Goal: Transaction & Acquisition: Purchase product/service

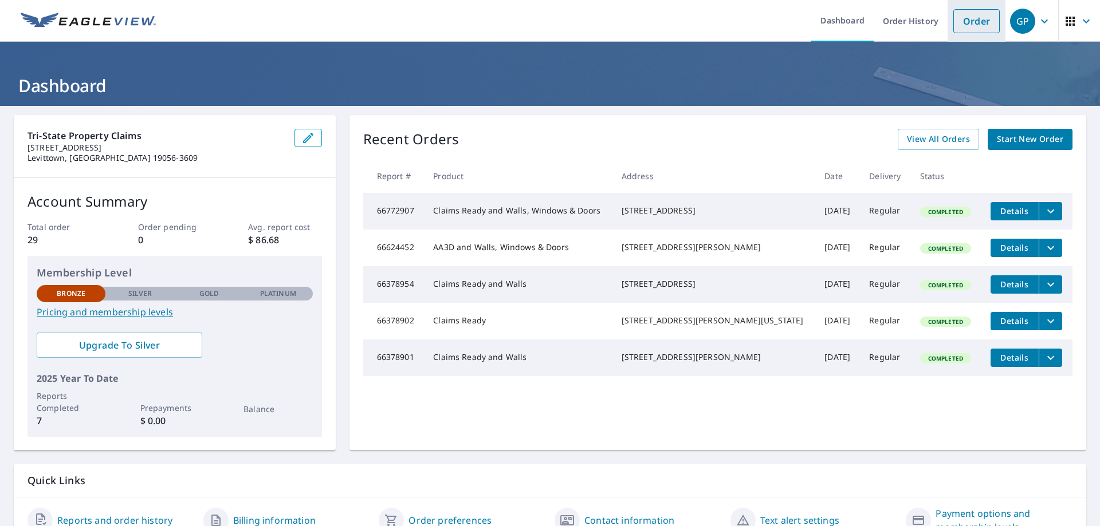
click at [954, 19] on link "Order" at bounding box center [976, 21] width 46 height 24
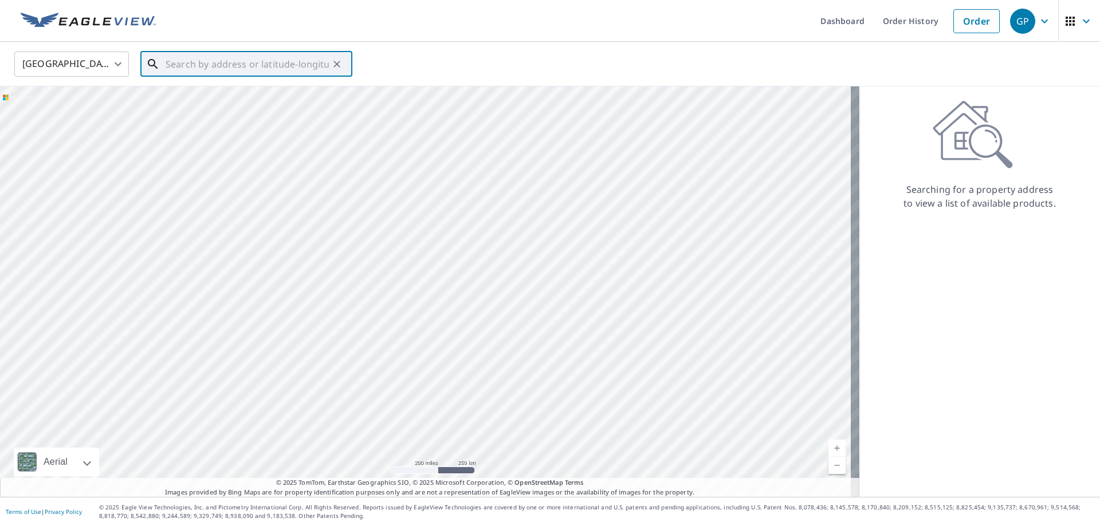
click at [245, 64] on input "text" at bounding box center [247, 64] width 163 height 32
click at [248, 86] on li "[STREET_ADDRESS]" at bounding box center [246, 109] width 212 height 50
type input "[STREET_ADDRESS]"
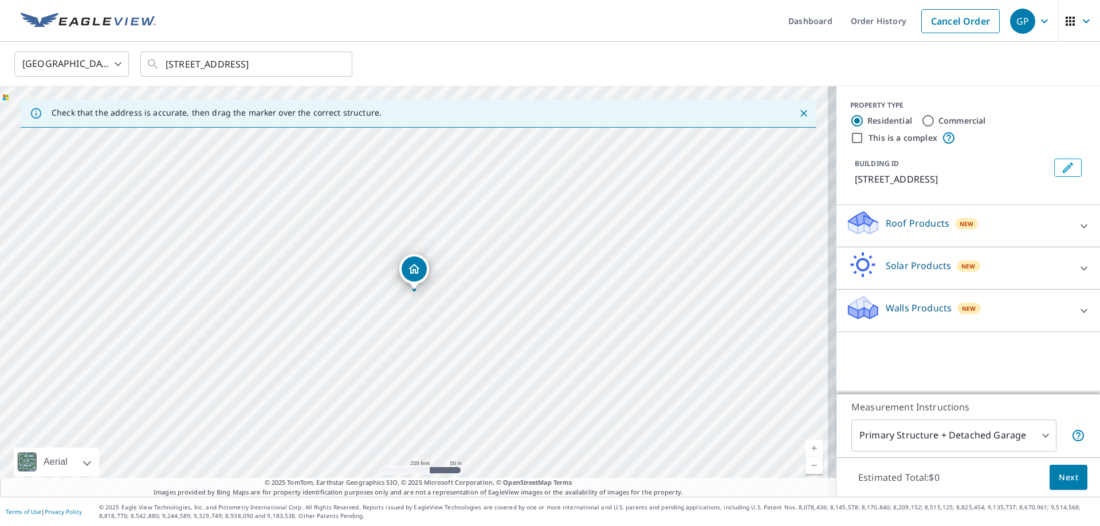
click at [1080, 224] on icon at bounding box center [1083, 226] width 7 height 4
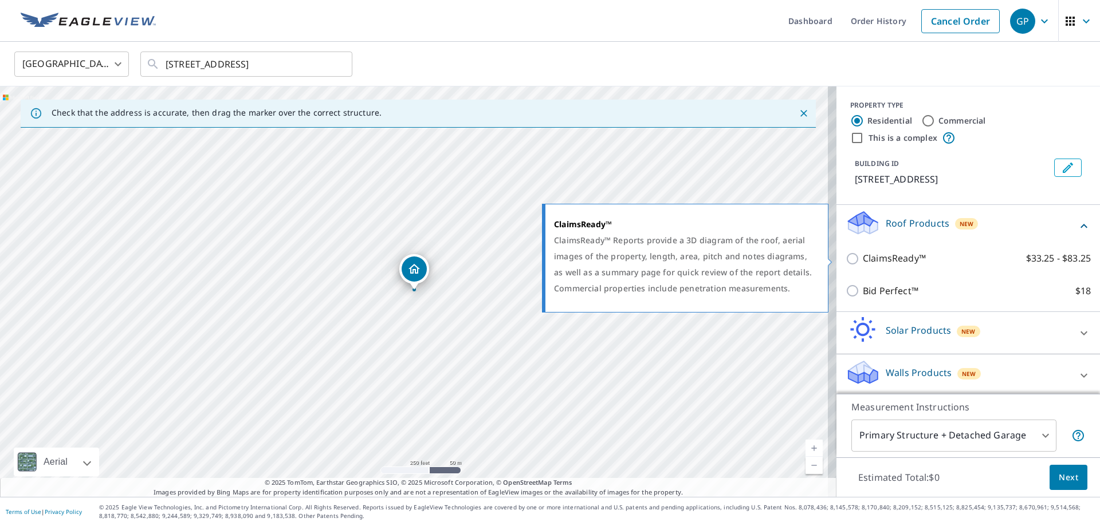
click at [845, 261] on input "ClaimsReady™ $33.25 - $83.25" at bounding box center [853, 259] width 17 height 14
checkbox input "true"
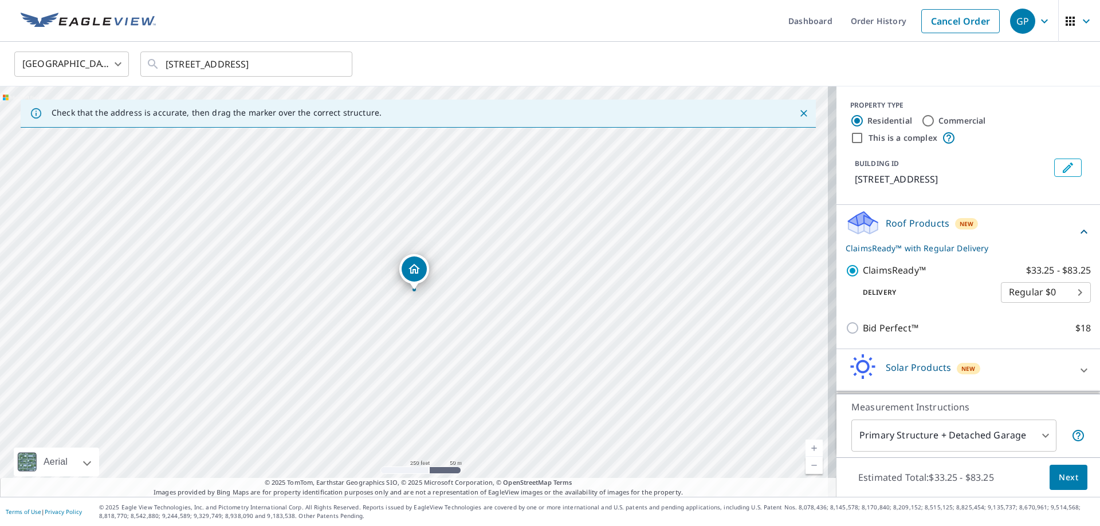
click at [1049, 296] on body "GP GP Dashboard Order History Cancel Order GP United States US ​ [STREET_ADDRES…" at bounding box center [550, 263] width 1100 height 526
click at [1059, 289] on li "Regular $0" at bounding box center [1028, 292] width 90 height 21
click at [1059, 289] on body "GP GP Dashboard Order History Cancel Order GP United States US ​ [STREET_ADDRES…" at bounding box center [550, 263] width 1100 height 526
click at [1055, 336] on li "3 Hour $42.25" at bounding box center [1028, 334] width 90 height 21
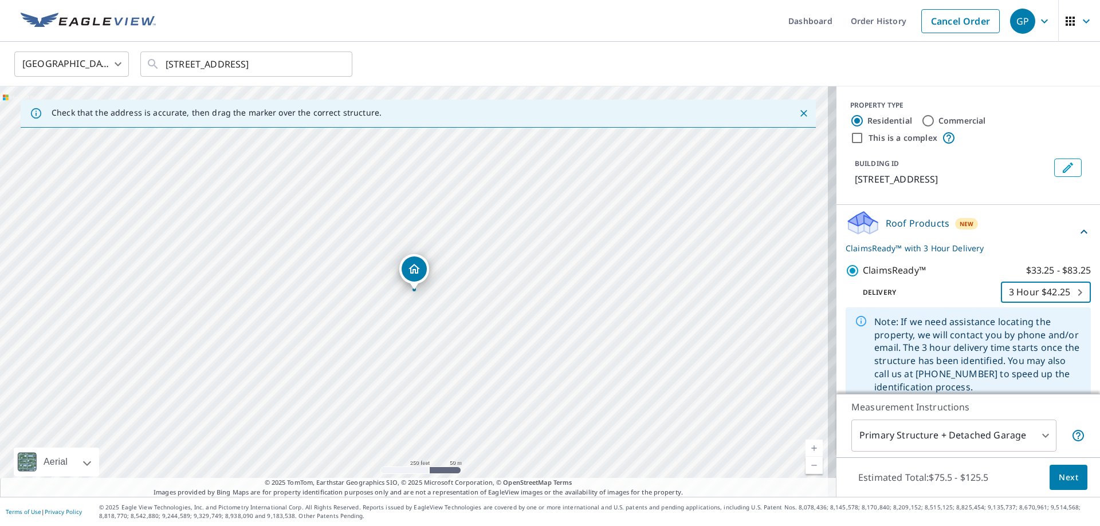
click at [1052, 293] on body "GP GP Dashboard Order History Cancel Order GP United States US ​ [STREET_ADDRES…" at bounding box center [550, 263] width 1100 height 526
click at [1033, 253] on li "Regular $0" at bounding box center [1028, 251] width 90 height 21
type input "8"
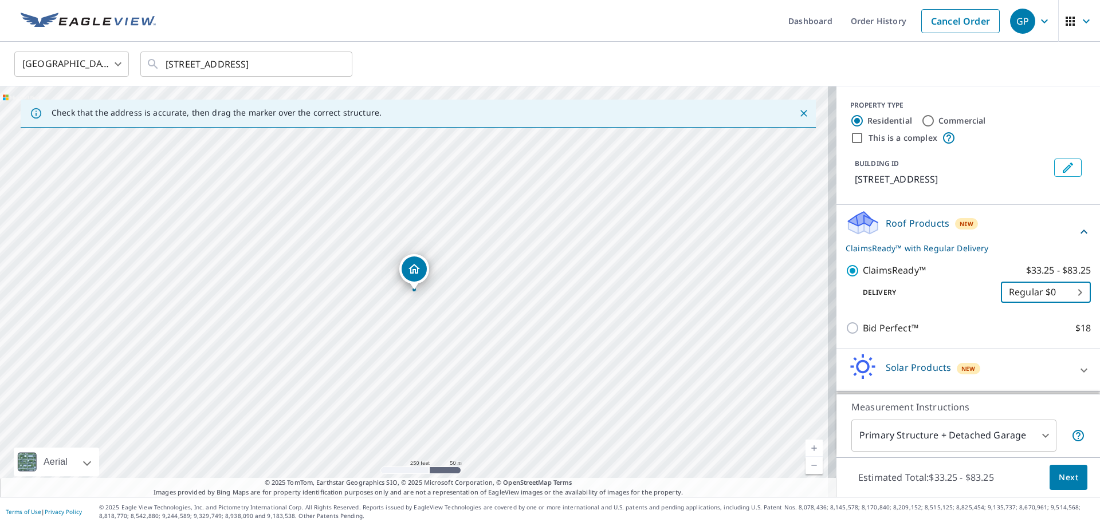
scroll to position [40, 0]
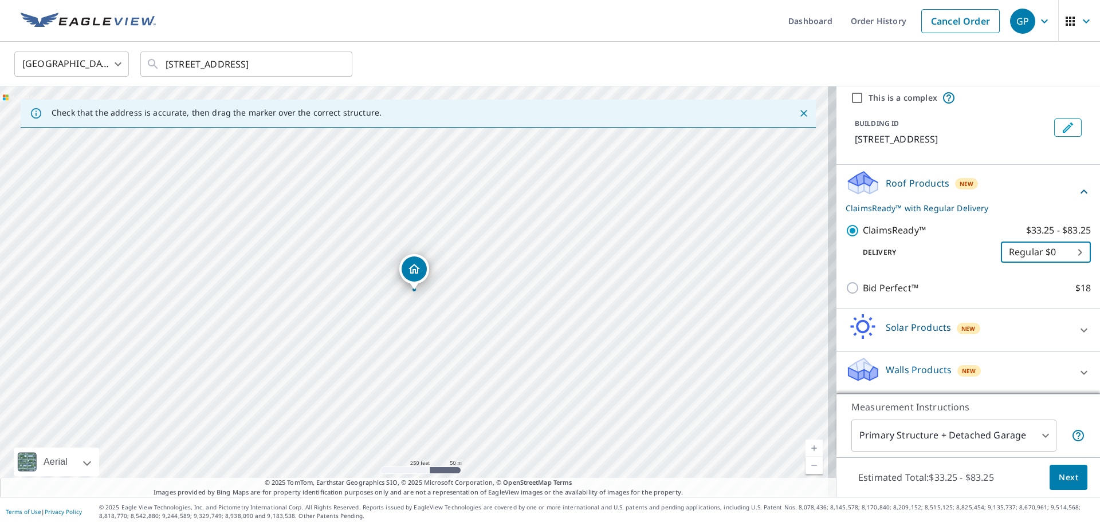
click at [1077, 369] on icon at bounding box center [1084, 373] width 14 height 14
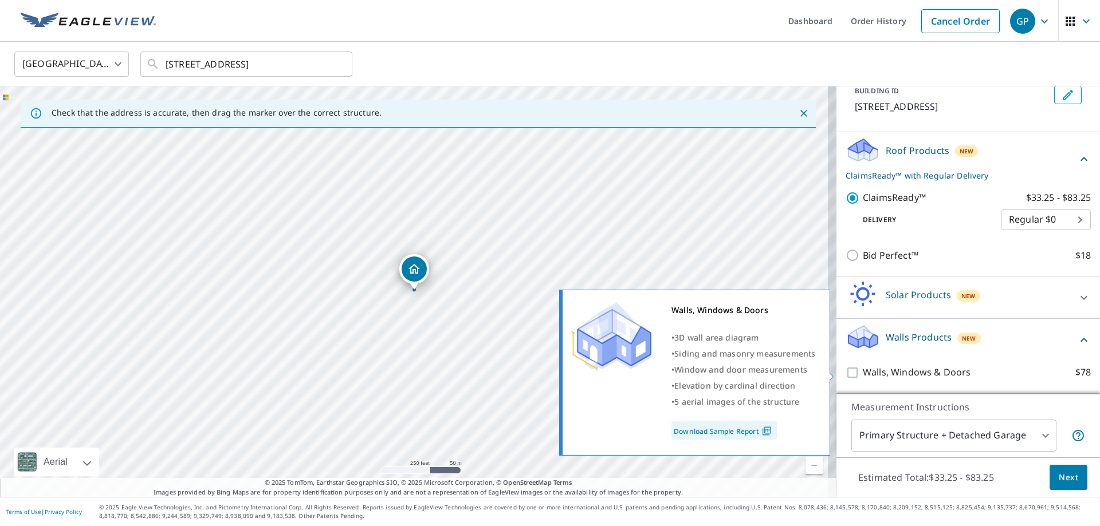
click at [848, 376] on input "Walls, Windows & Doors $78" at bounding box center [853, 373] width 17 height 14
checkbox input "true"
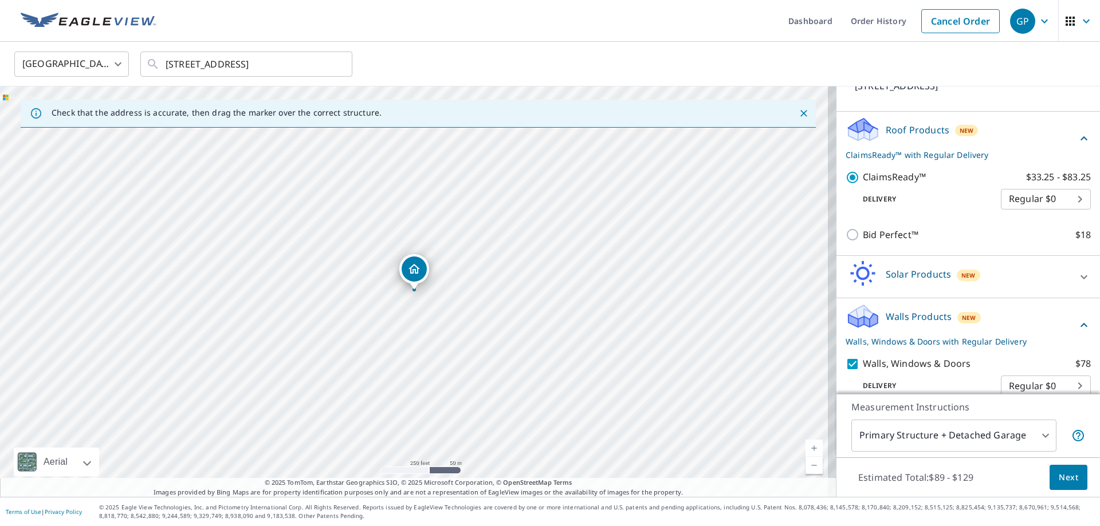
scroll to position [110, 0]
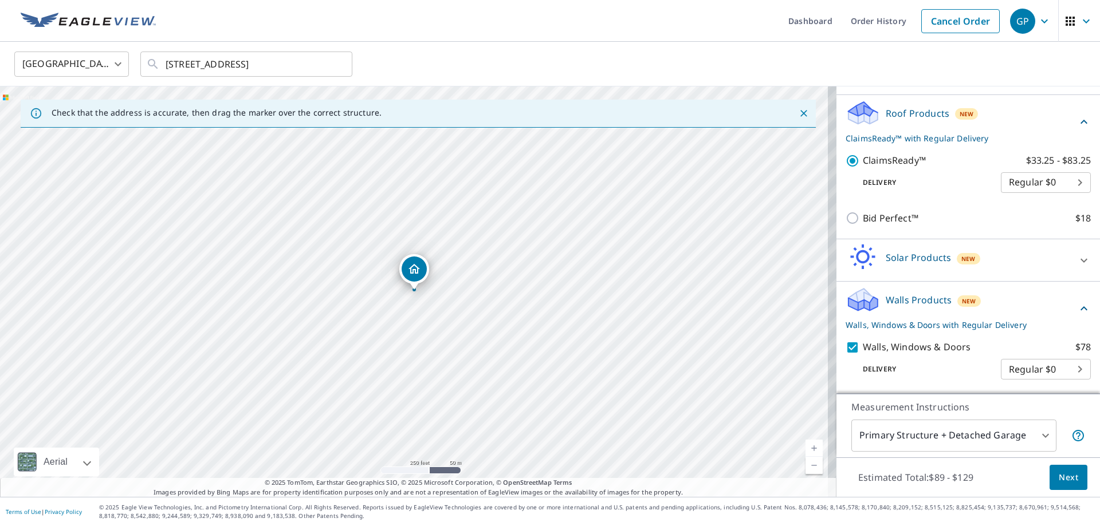
click at [1053, 371] on body "GP GP Dashboard Order History Cancel Order GP United States US ​ [STREET_ADDRES…" at bounding box center [550, 263] width 1100 height 526
click at [1053, 371] on ul "Regular $0" at bounding box center [1028, 368] width 90 height 30
click at [1079, 369] on div at bounding box center [550, 263] width 1100 height 526
click at [1037, 435] on body "GP GP Dashboard Order History Cancel Order GP United States US ​ [STREET_ADDRES…" at bounding box center [550, 263] width 1100 height 526
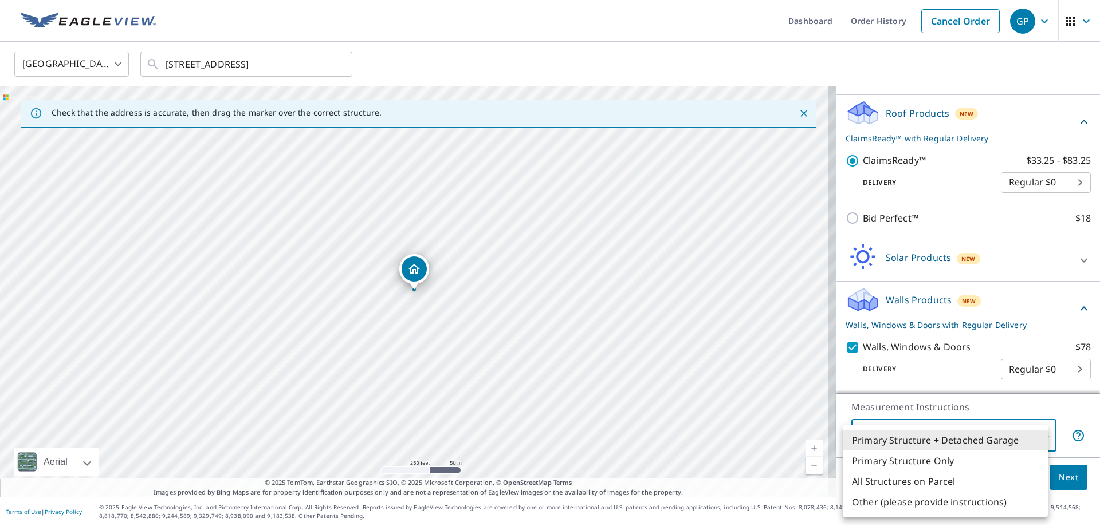
click at [946, 464] on li "Primary Structure Only" at bounding box center [944, 461] width 205 height 21
type input "2"
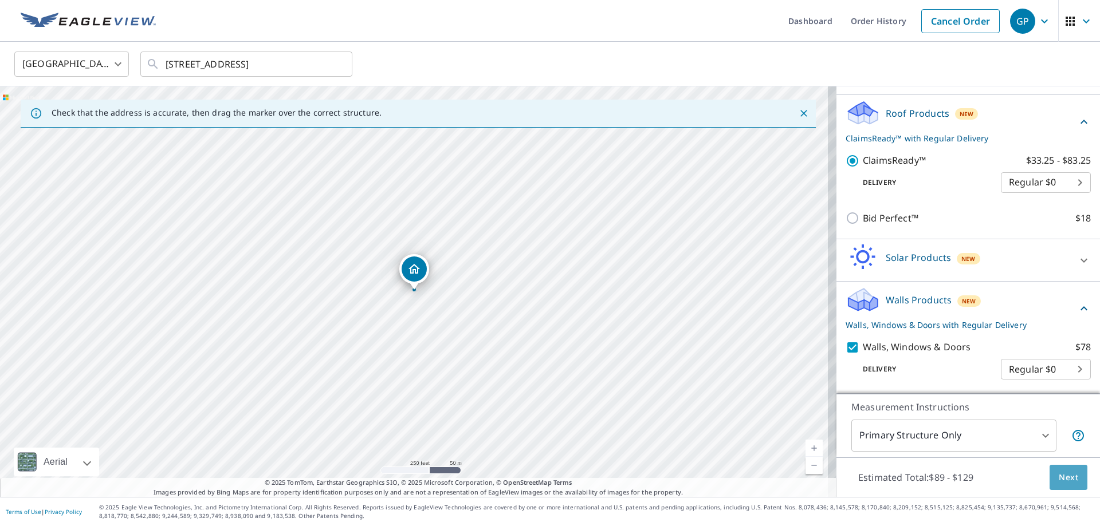
click at [1058, 479] on span "Next" at bounding box center [1067, 478] width 19 height 14
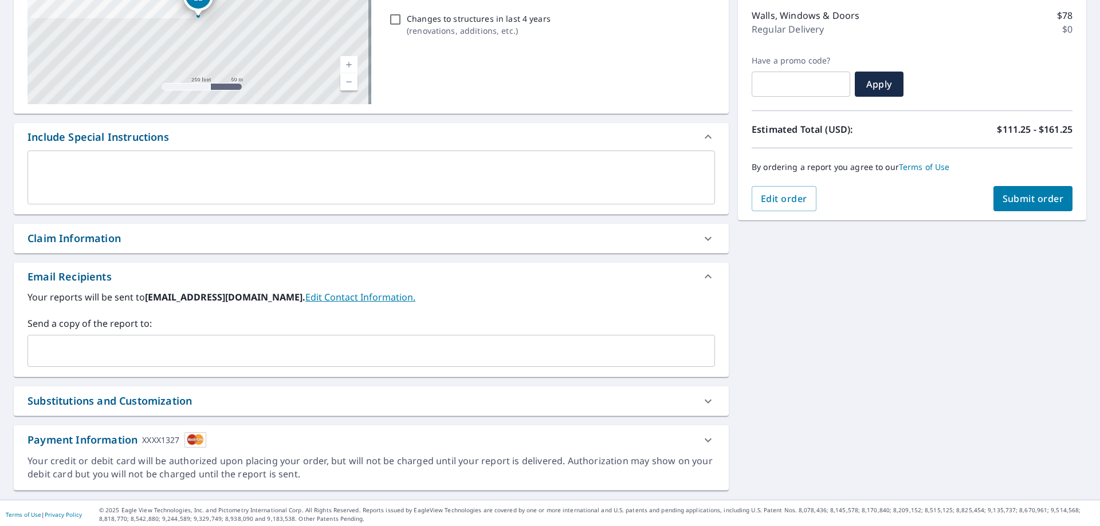
scroll to position [195, 0]
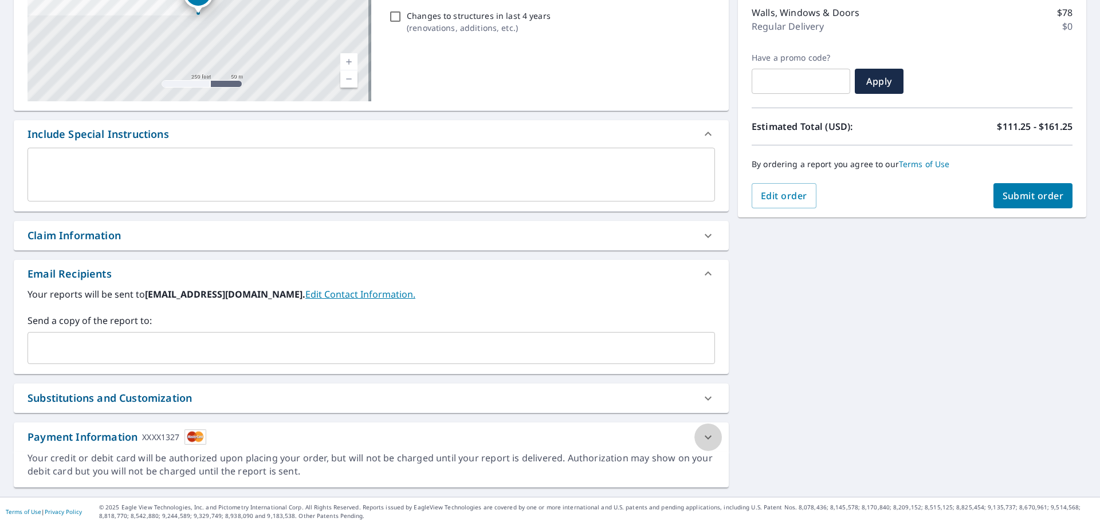
click at [706, 434] on icon at bounding box center [708, 438] width 14 height 14
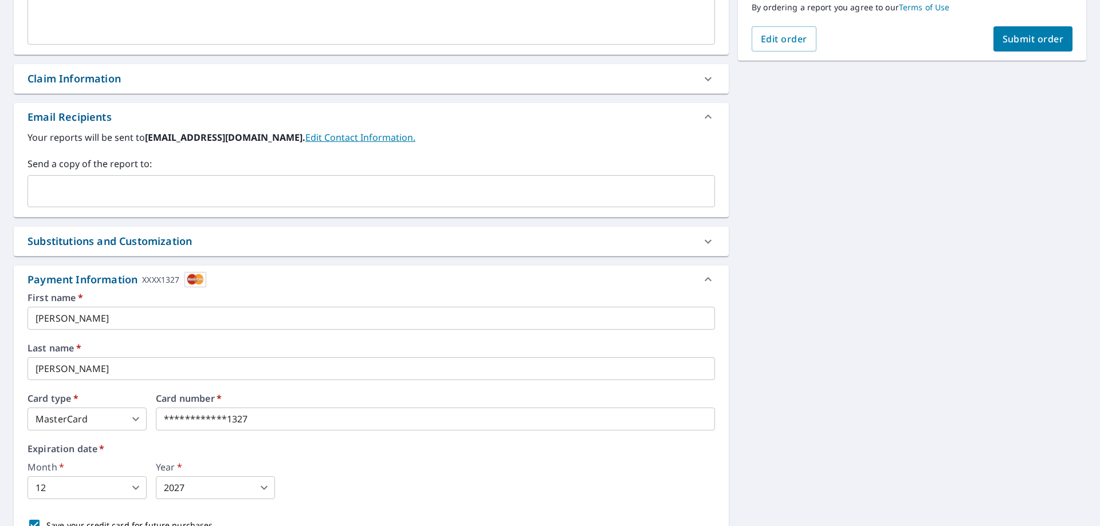
scroll to position [275, 0]
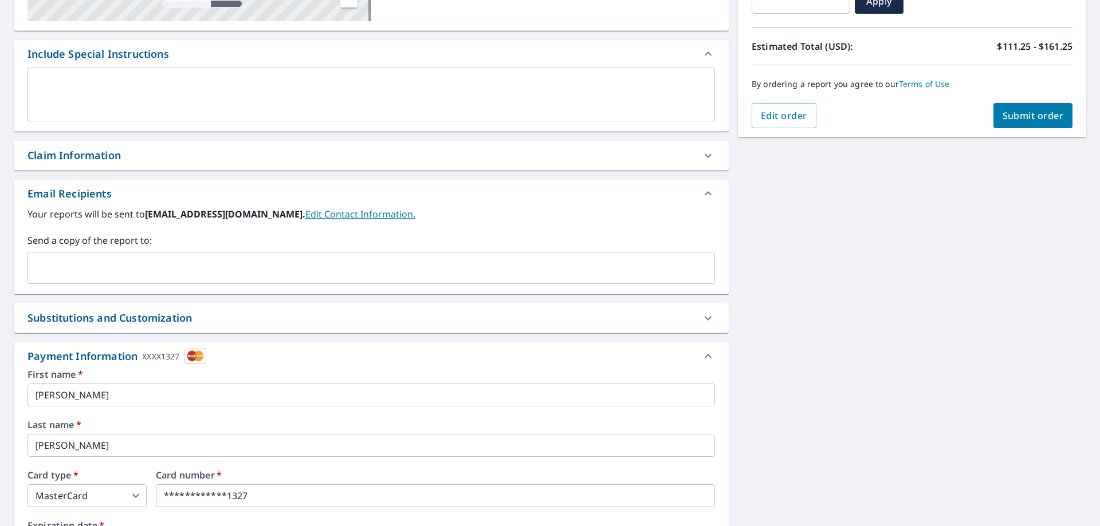
click at [704, 356] on icon at bounding box center [707, 356] width 7 height 4
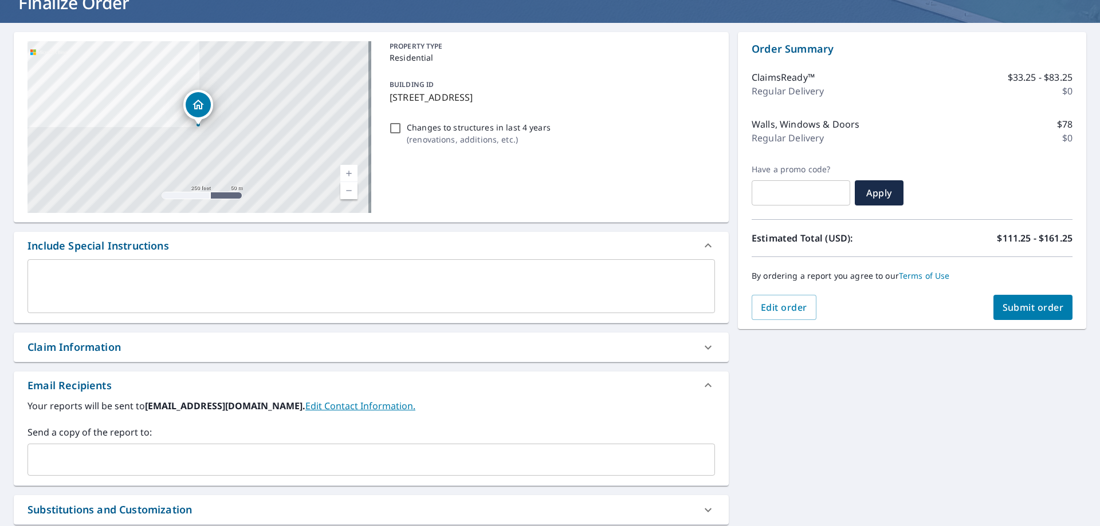
scroll to position [80, 0]
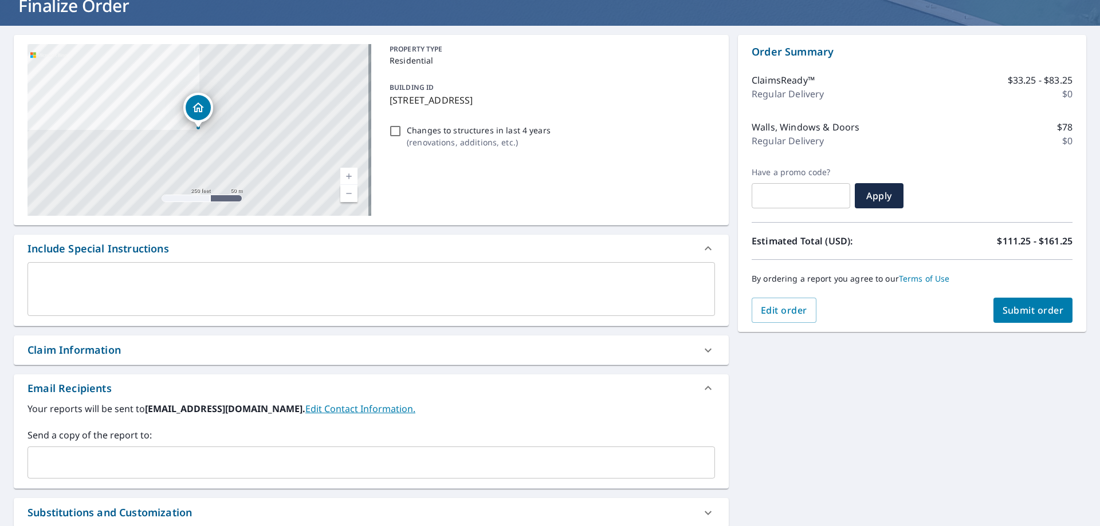
click at [1007, 303] on button "Submit order" at bounding box center [1033, 310] width 80 height 25
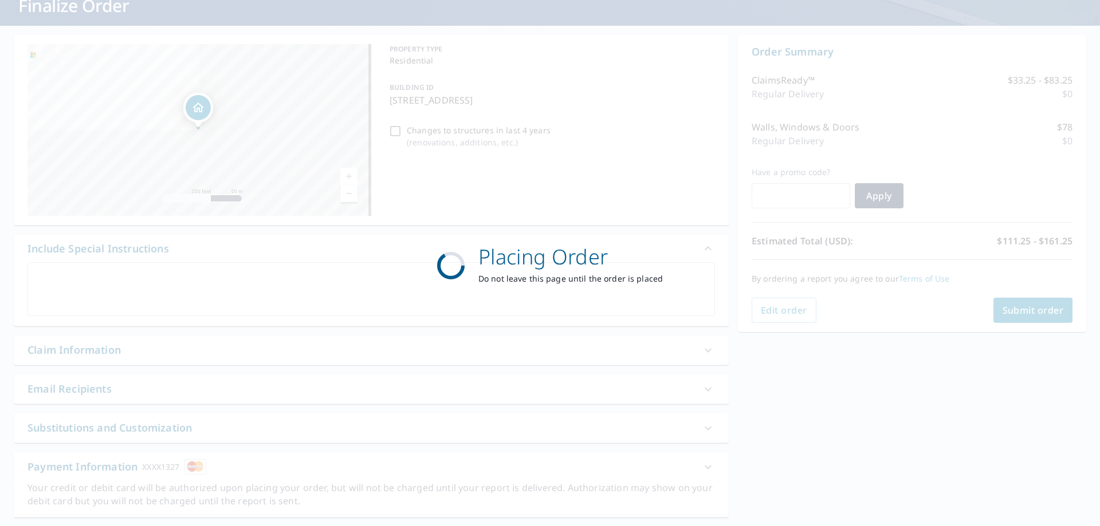
scroll to position [0, 0]
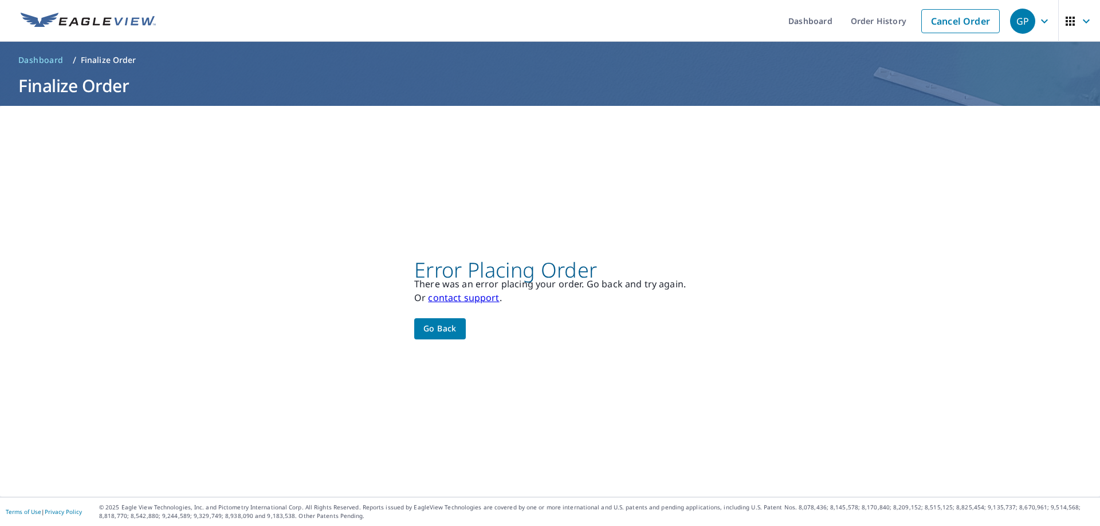
click at [415, 321] on button "Go back" at bounding box center [440, 328] width 52 height 21
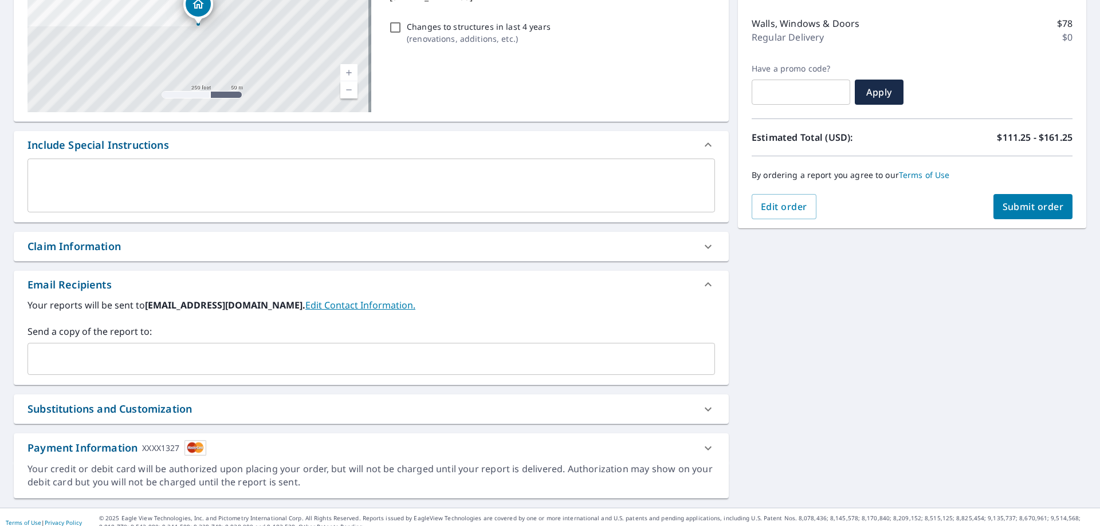
scroll to position [195, 0]
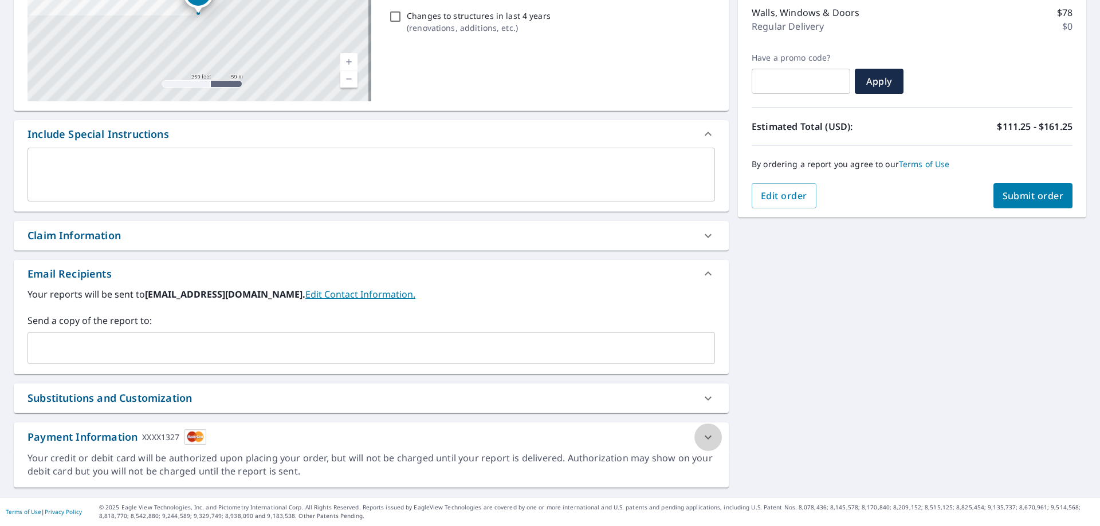
click at [703, 434] on icon at bounding box center [708, 438] width 14 height 14
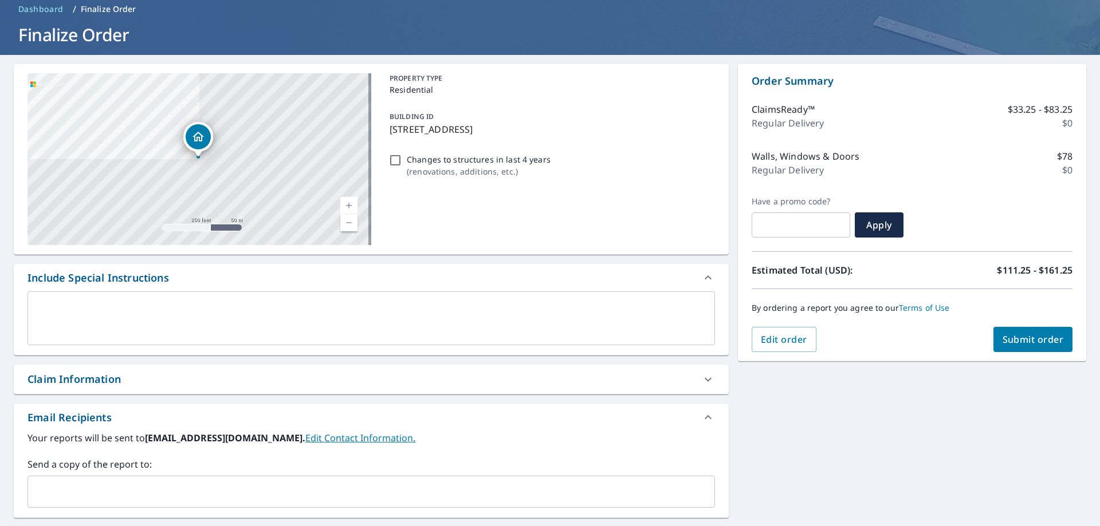
scroll to position [0, 0]
